Goal: Transaction & Acquisition: Purchase product/service

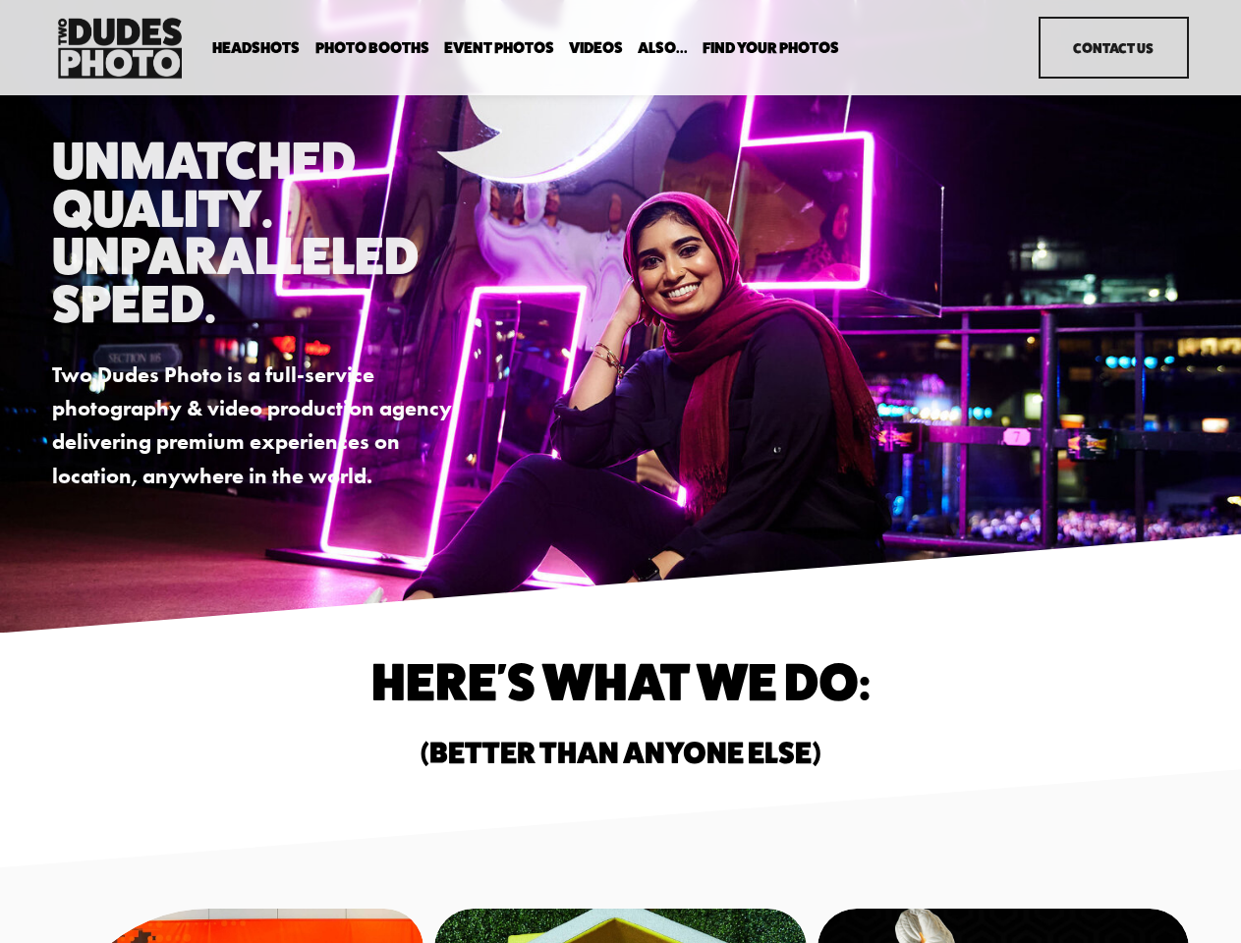
click at [620, 472] on div "Unmatched Quality. Unparalleled Speed. Two Dudes Photo is a full-service photog…" at bounding box center [620, 315] width 1241 height 356
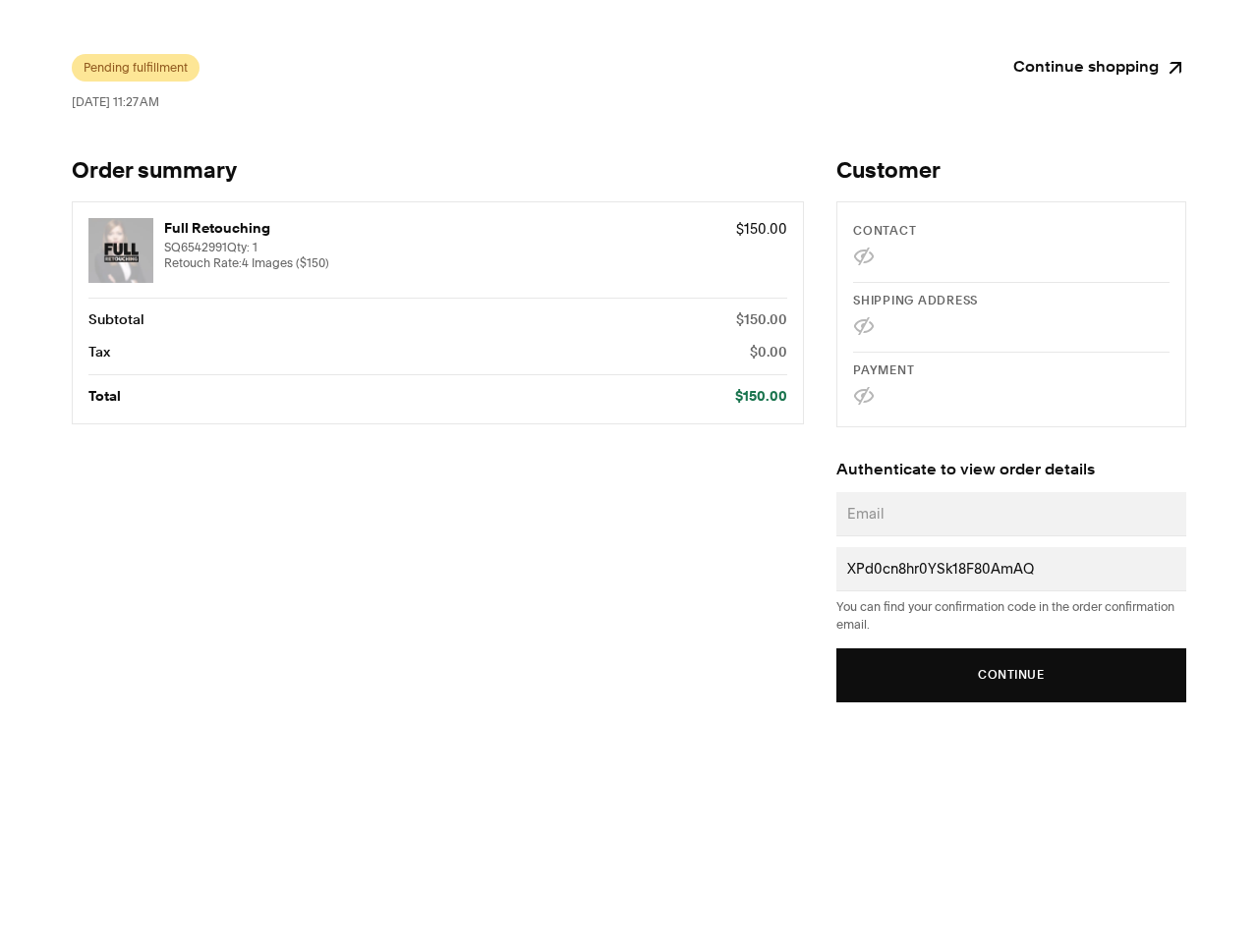
click at [629, 383] on ul "Subtotal $150.00 Tax $0.00 Total $150.00" at bounding box center [437, 359] width 699 height 98
click at [1011, 675] on button "Continue" at bounding box center [1011, 676] width 350 height 54
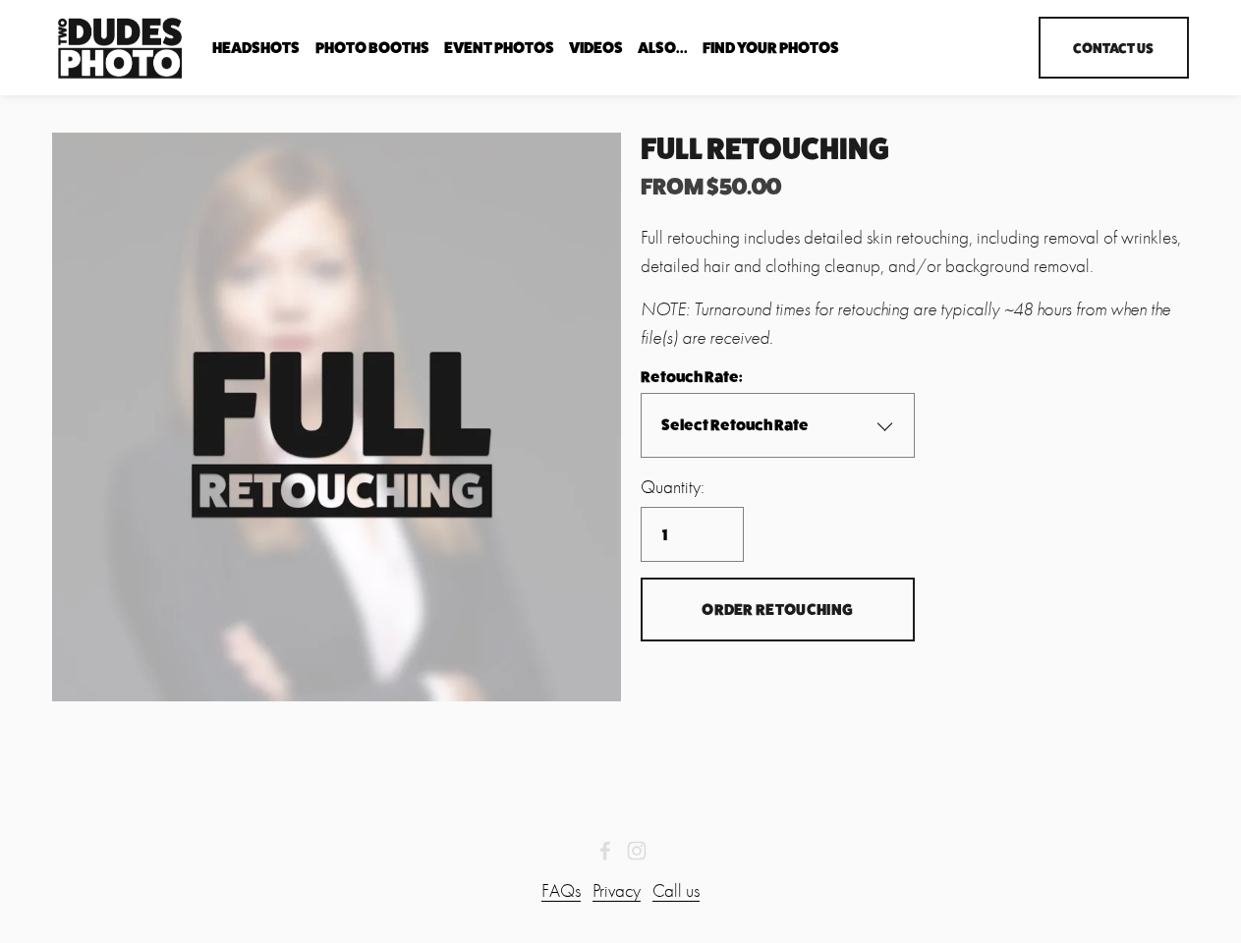
click at [777, 610] on span "Order Retouching" at bounding box center [777, 609] width 151 height 19
